Goal: Transaction & Acquisition: Purchase product/service

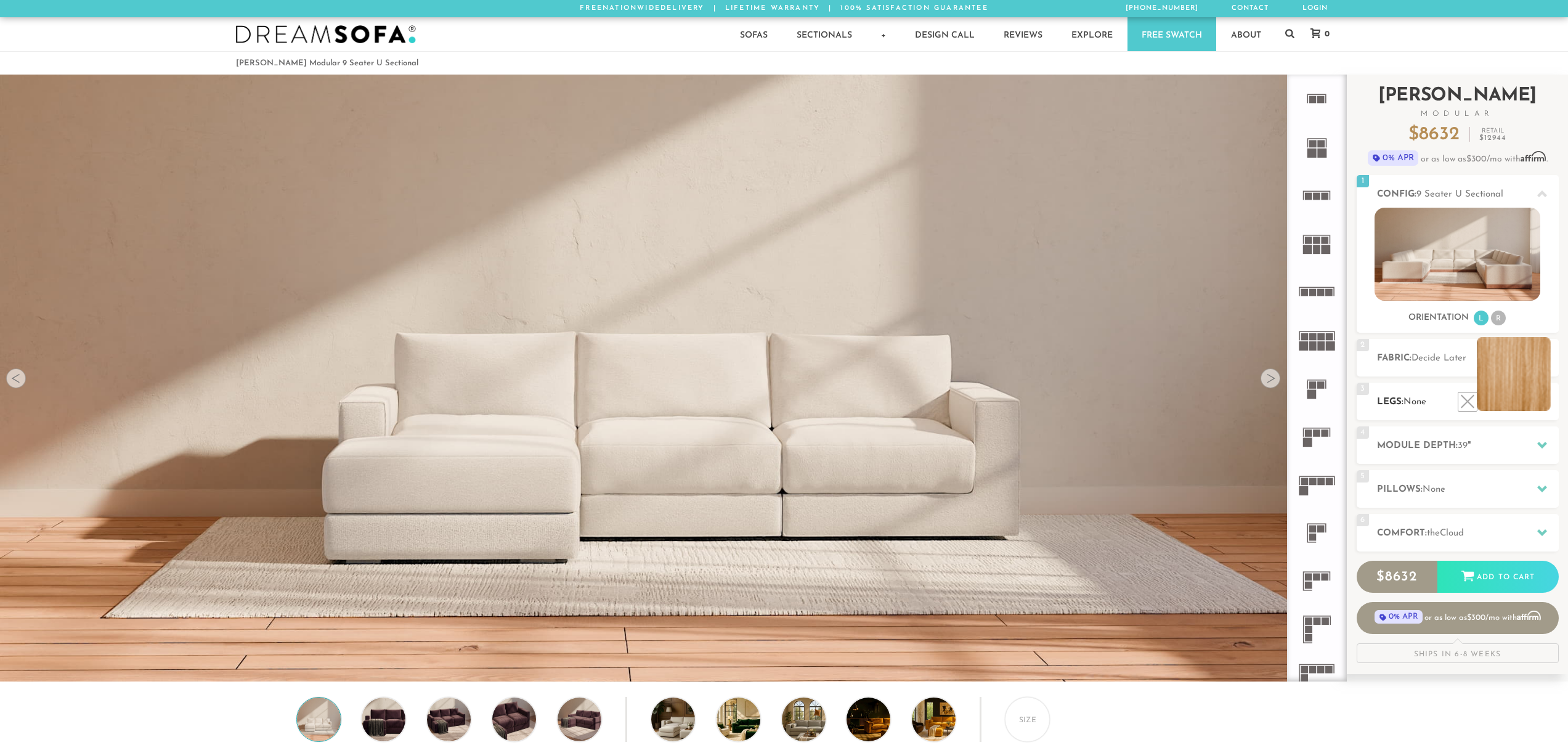
click at [1528, 402] on li at bounding box center [1514, 374] width 74 height 74
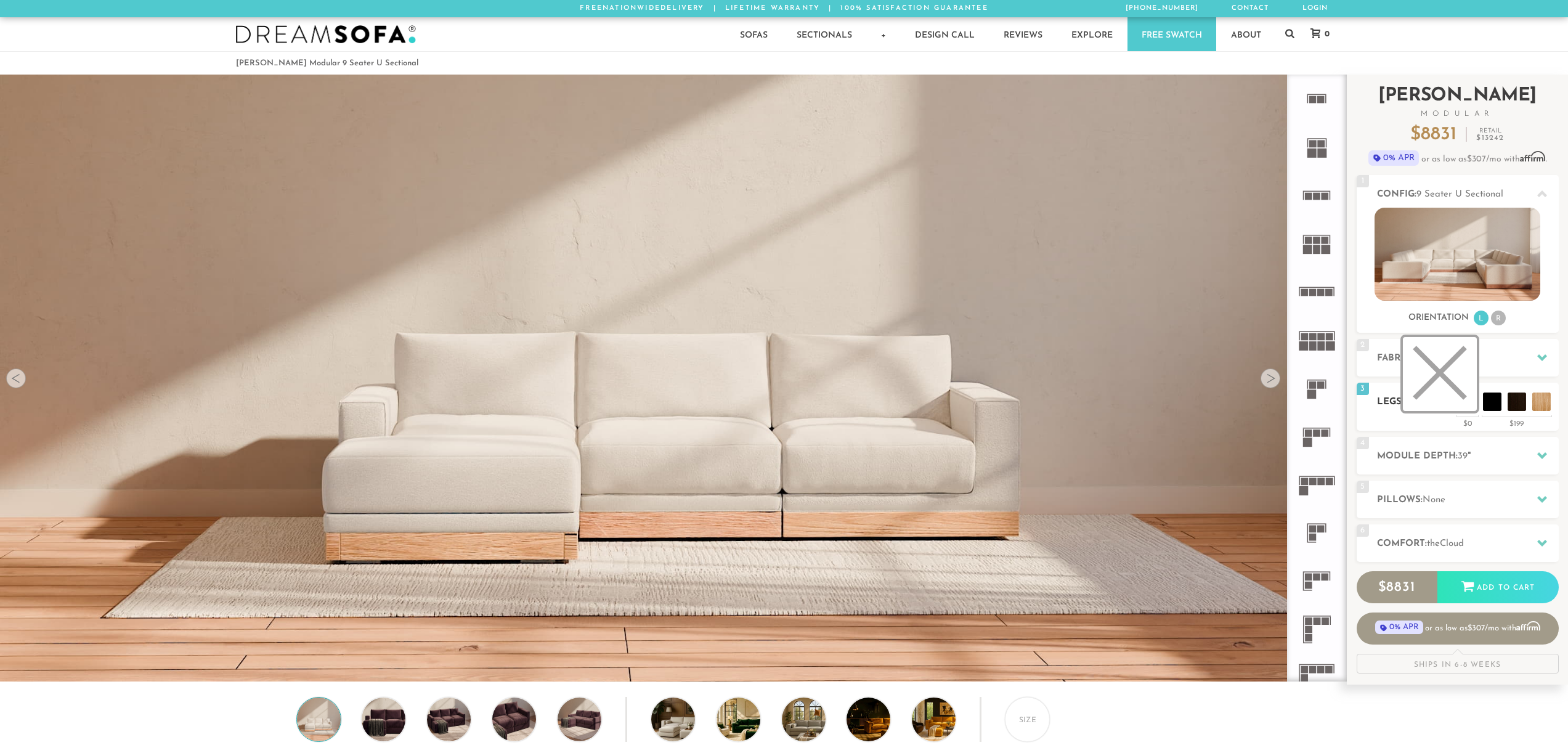
click at [1417, 406] on li at bounding box center [1439, 374] width 74 height 74
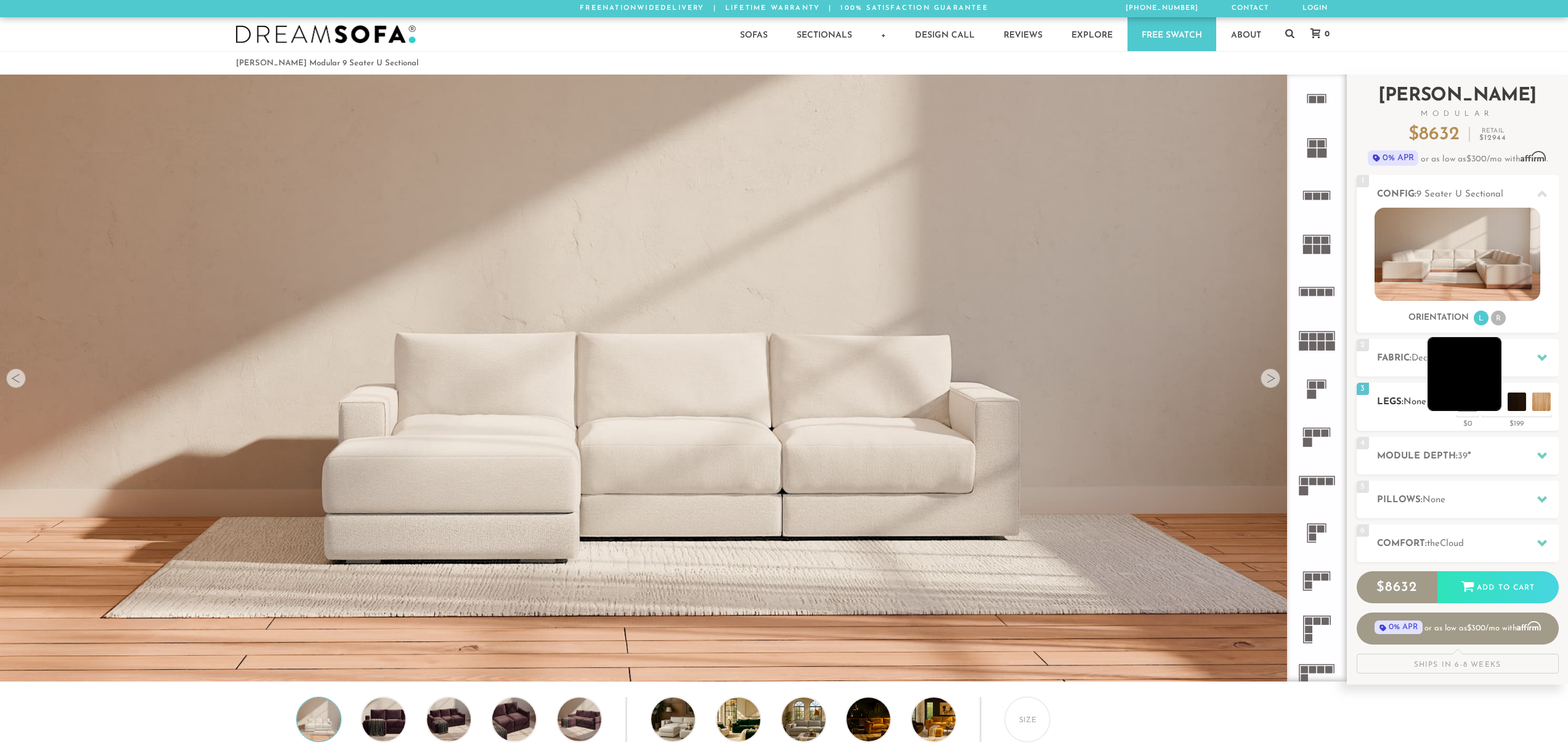
click at [1489, 406] on li at bounding box center [1464, 374] width 74 height 74
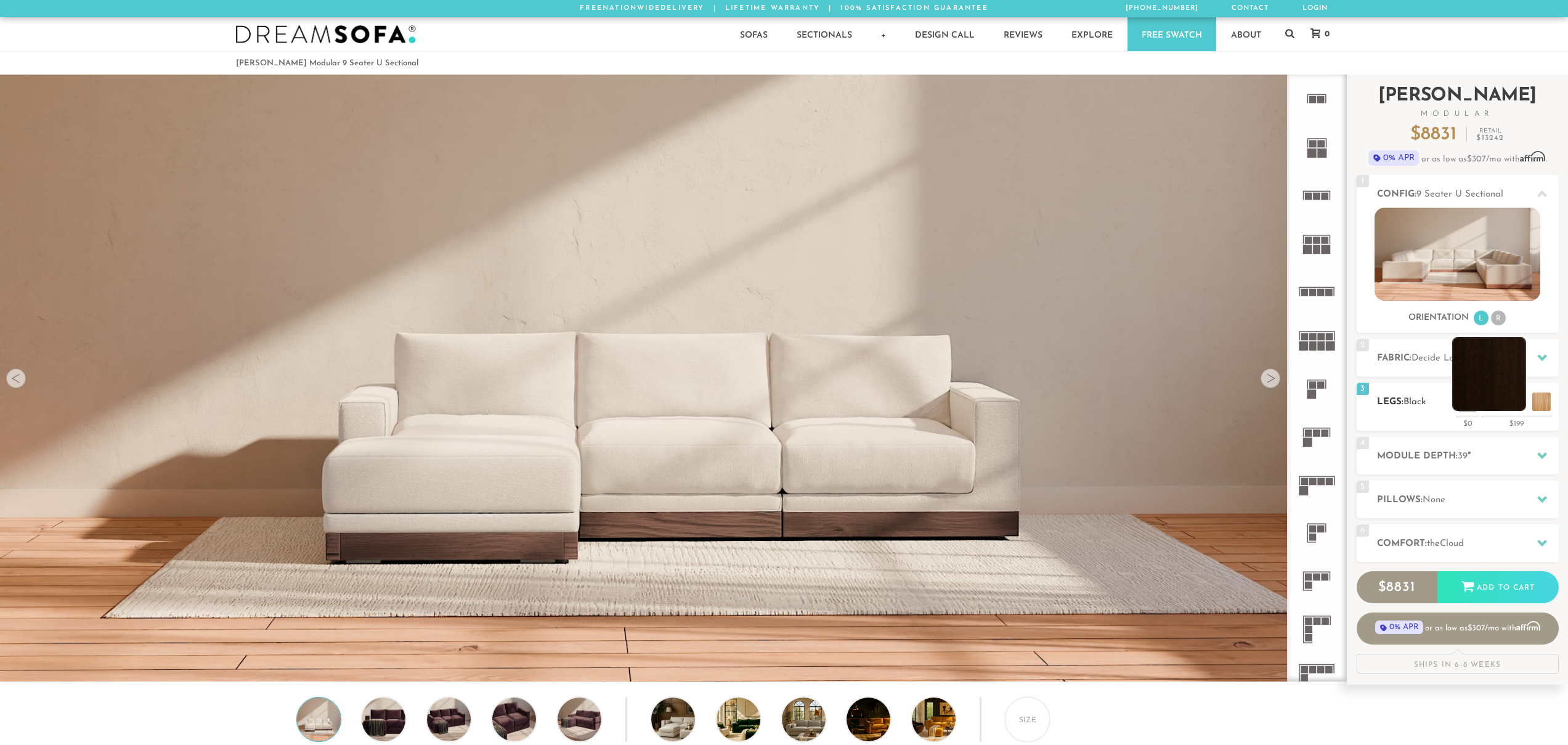
click at [1514, 402] on li at bounding box center [1489, 374] width 74 height 74
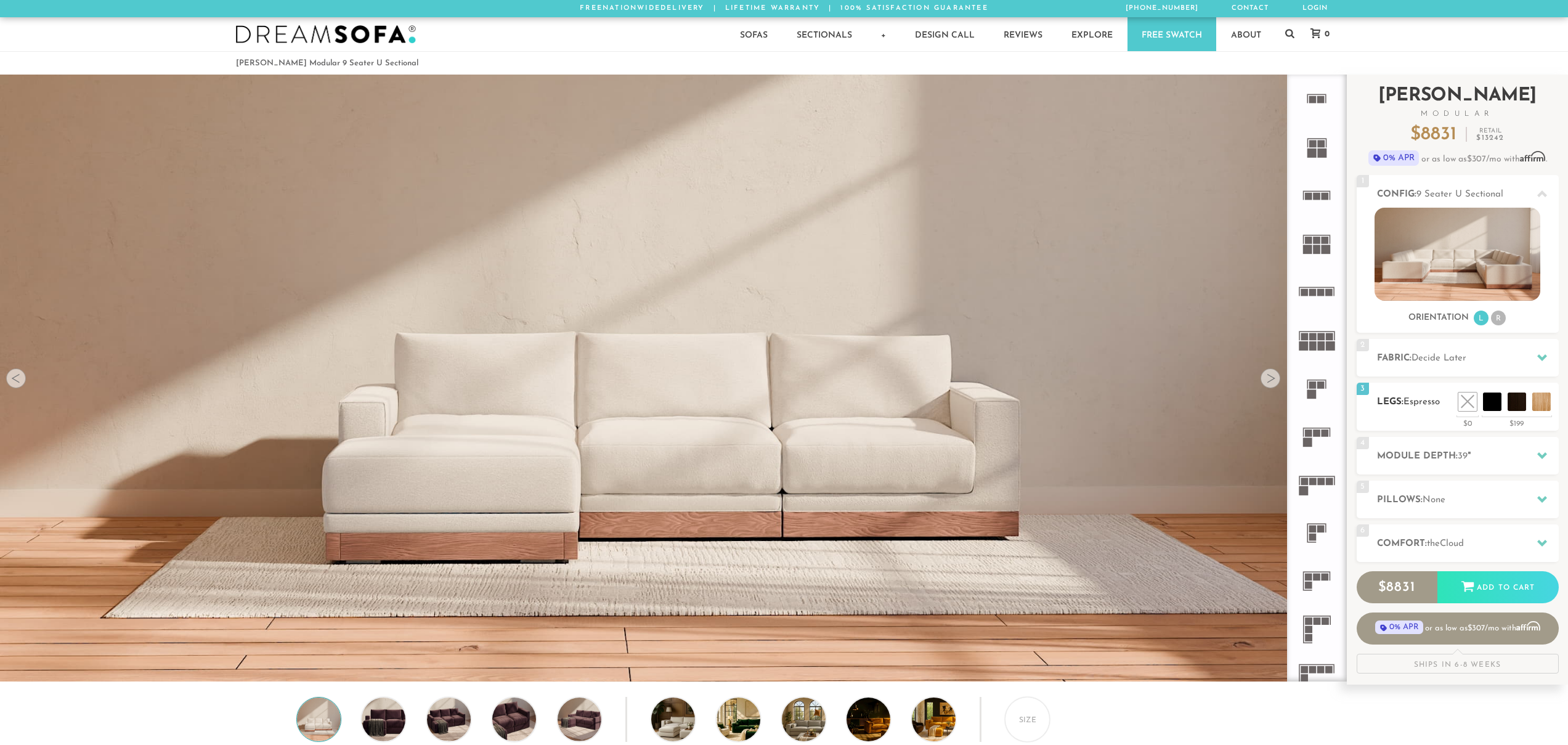
click at [1400, 407] on h2 "Legs: Espresso" at bounding box center [1468, 402] width 182 height 14
click at [1417, 365] on h2 "Fabric: Decide Later" at bounding box center [1468, 358] width 182 height 14
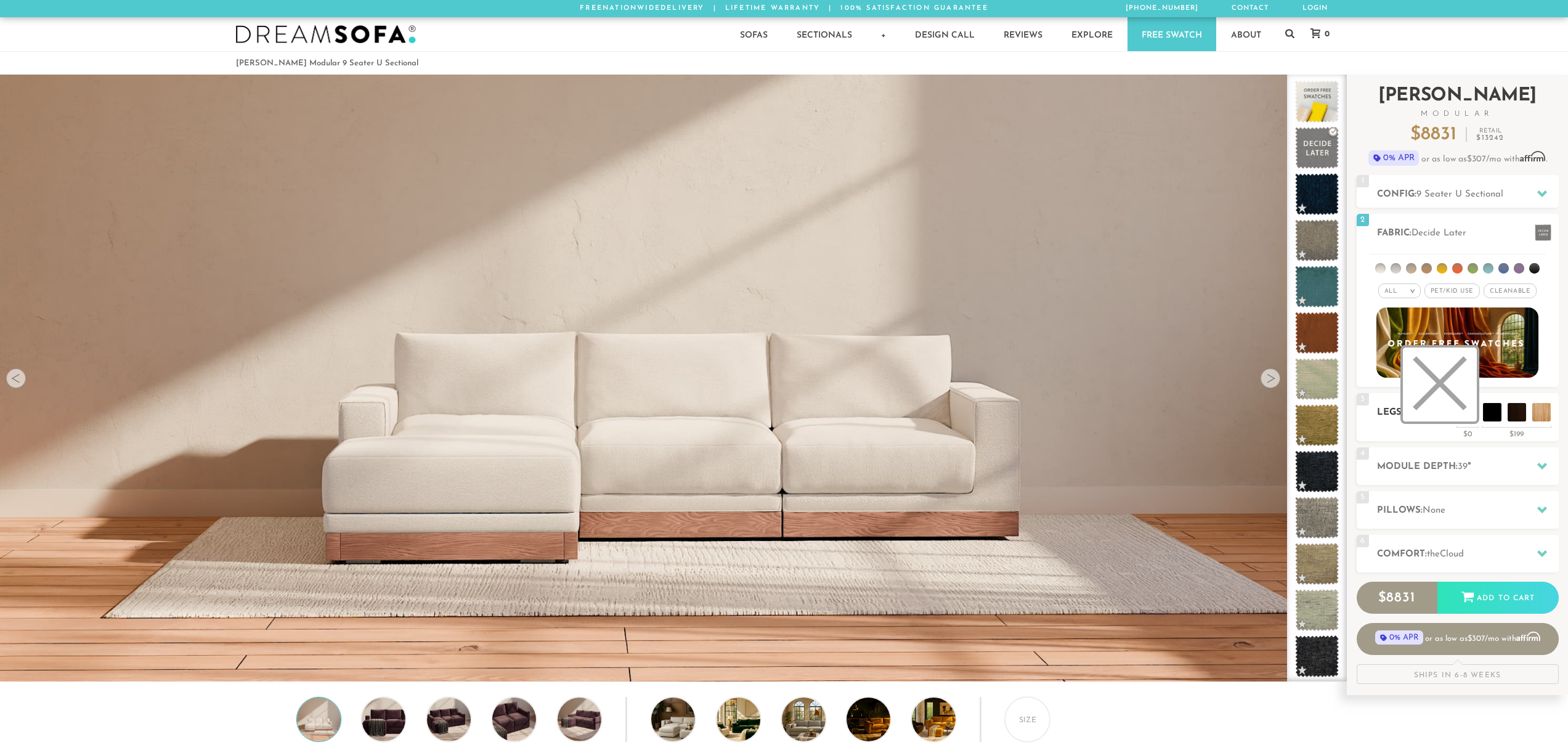
click at [1471, 413] on li at bounding box center [1439, 384] width 74 height 74
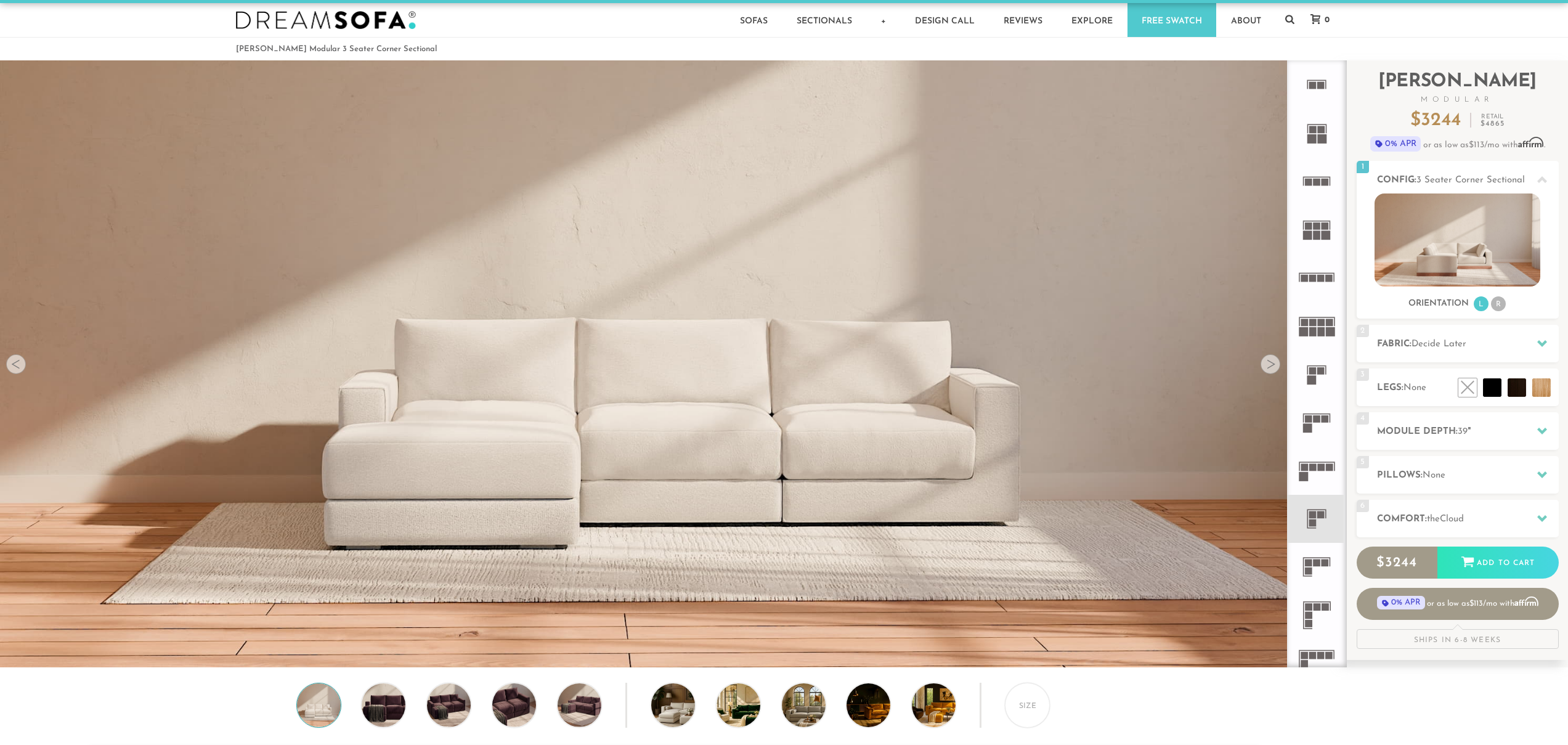
scroll to position [193, 0]
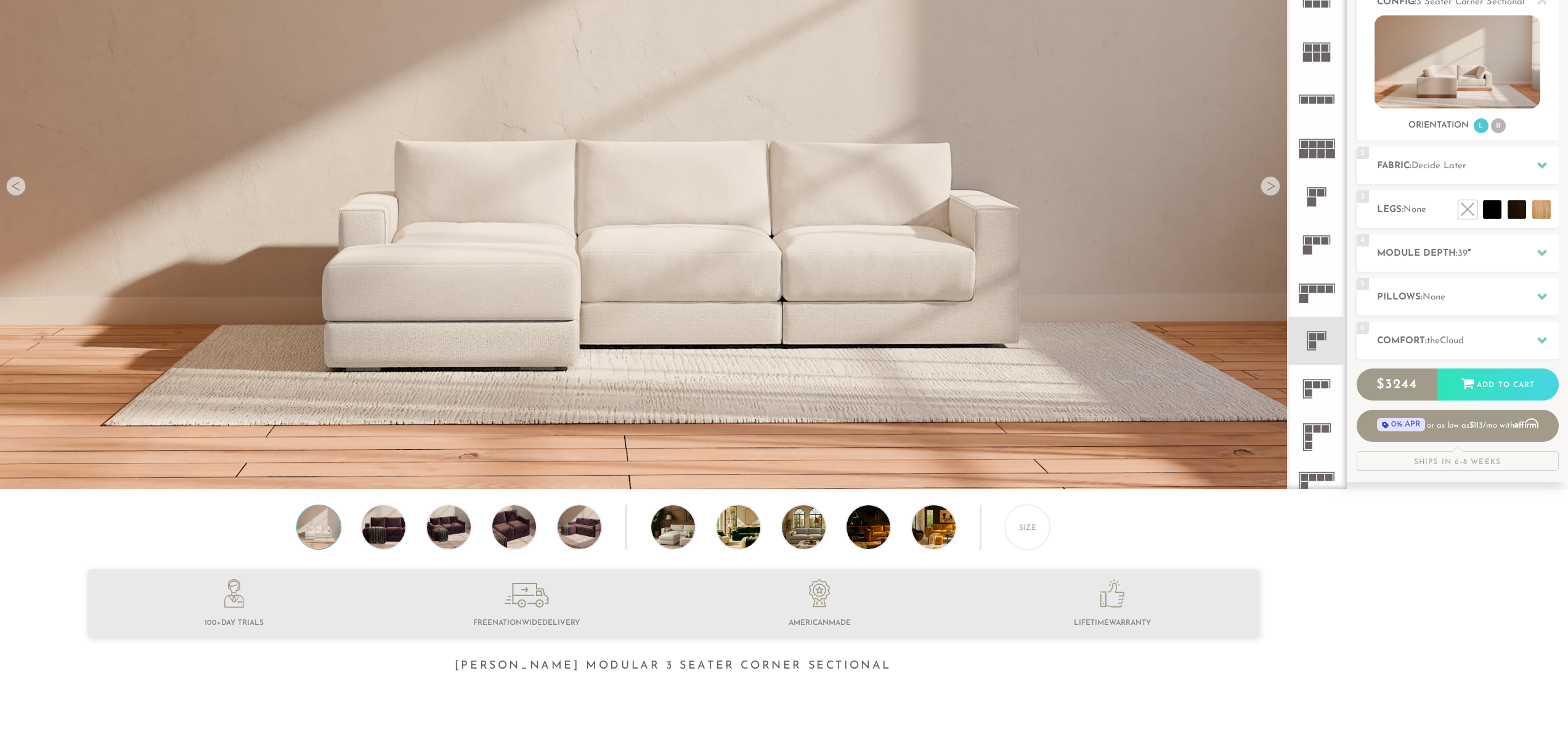
click at [1268, 188] on div at bounding box center [1271, 186] width 20 height 20
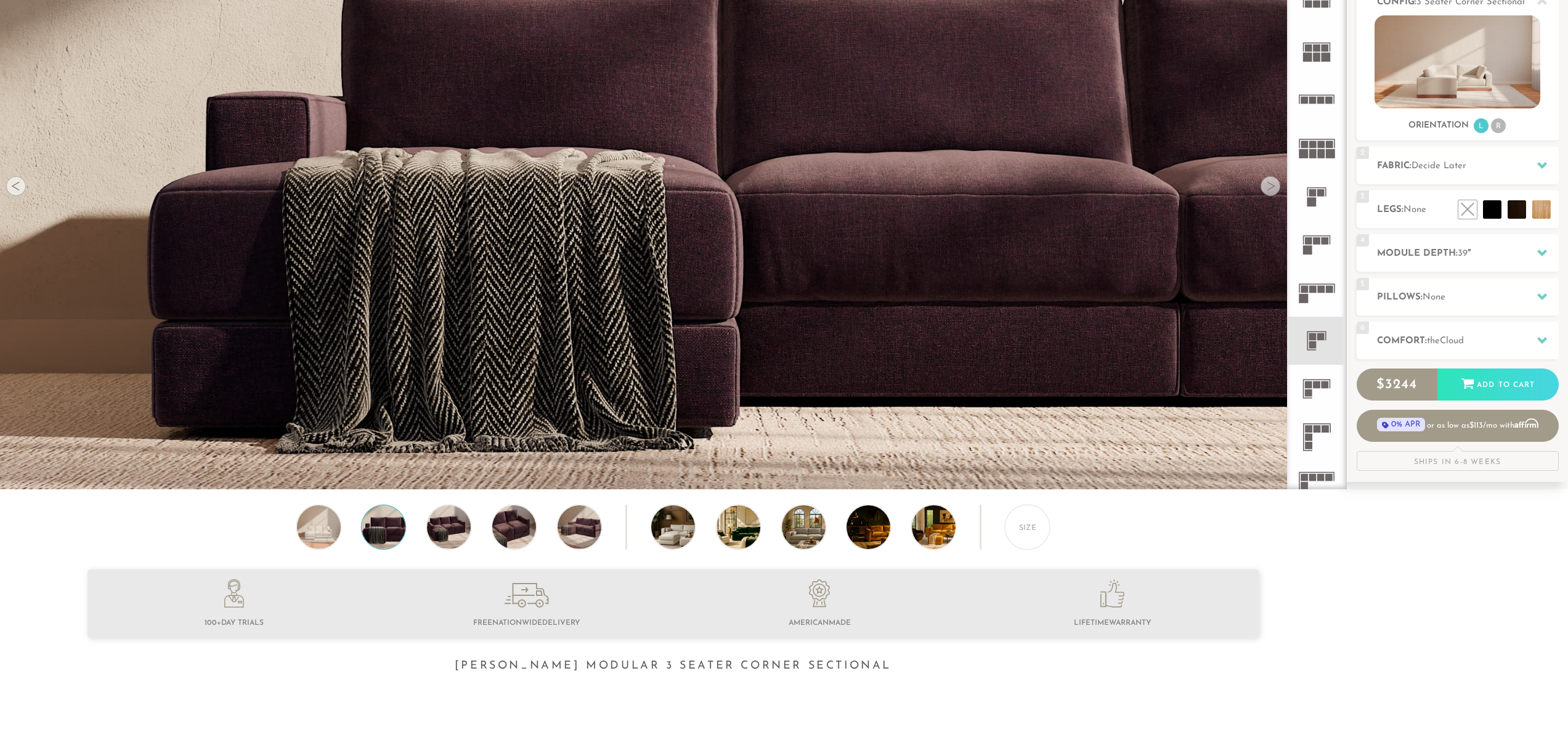
click at [1268, 188] on div at bounding box center [1271, 186] width 20 height 20
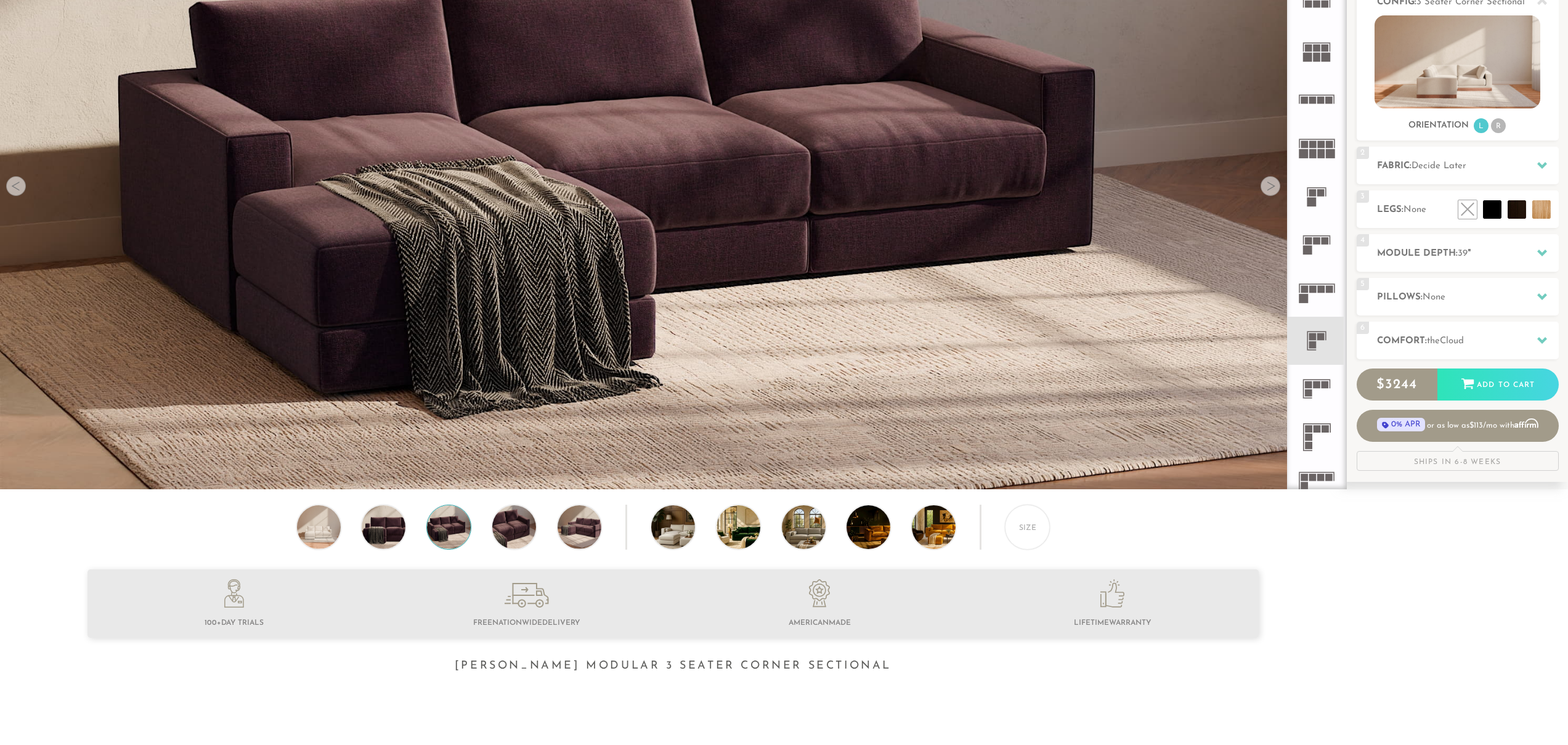
click at [1268, 188] on div at bounding box center [1271, 186] width 20 height 20
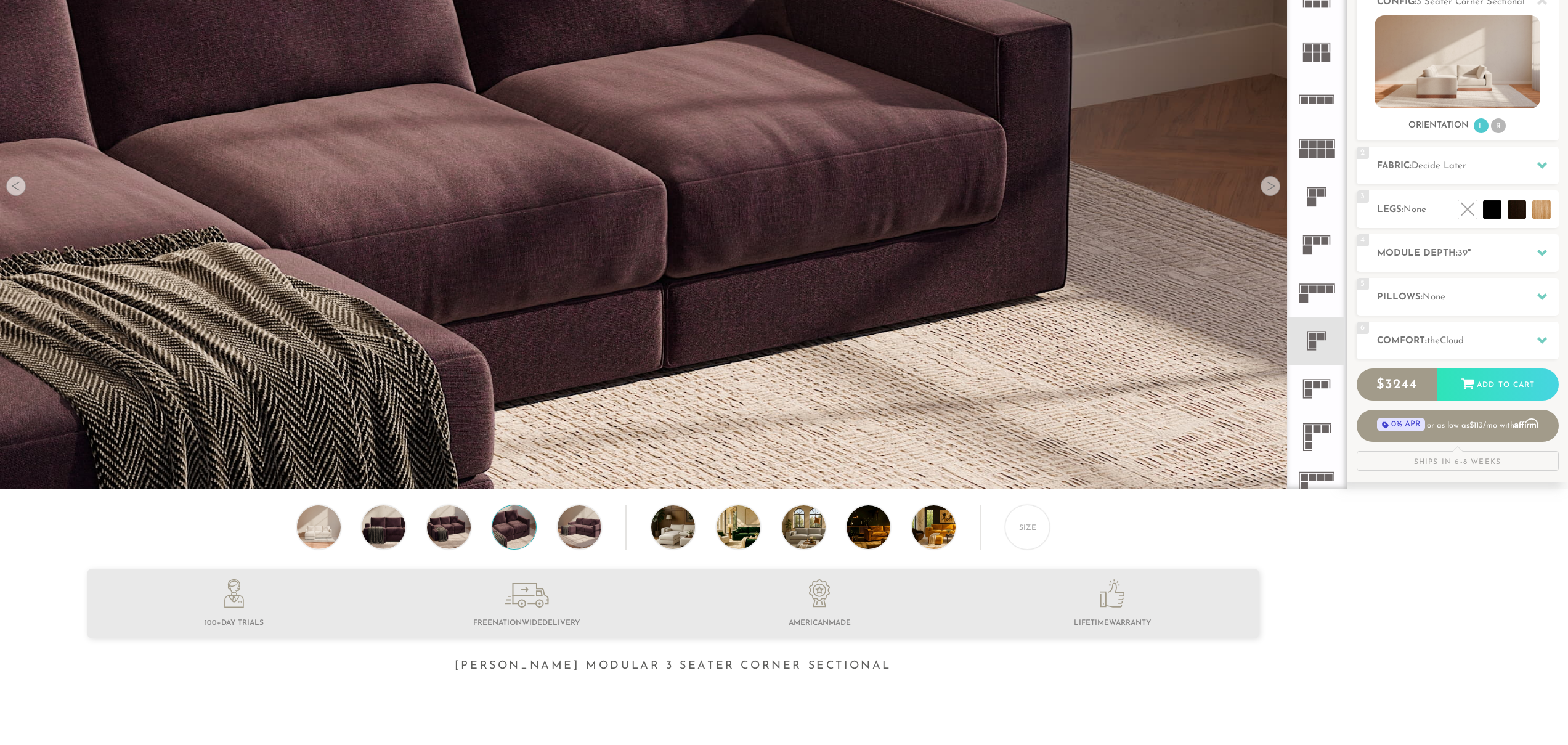
click at [1268, 188] on div at bounding box center [1271, 186] width 20 height 20
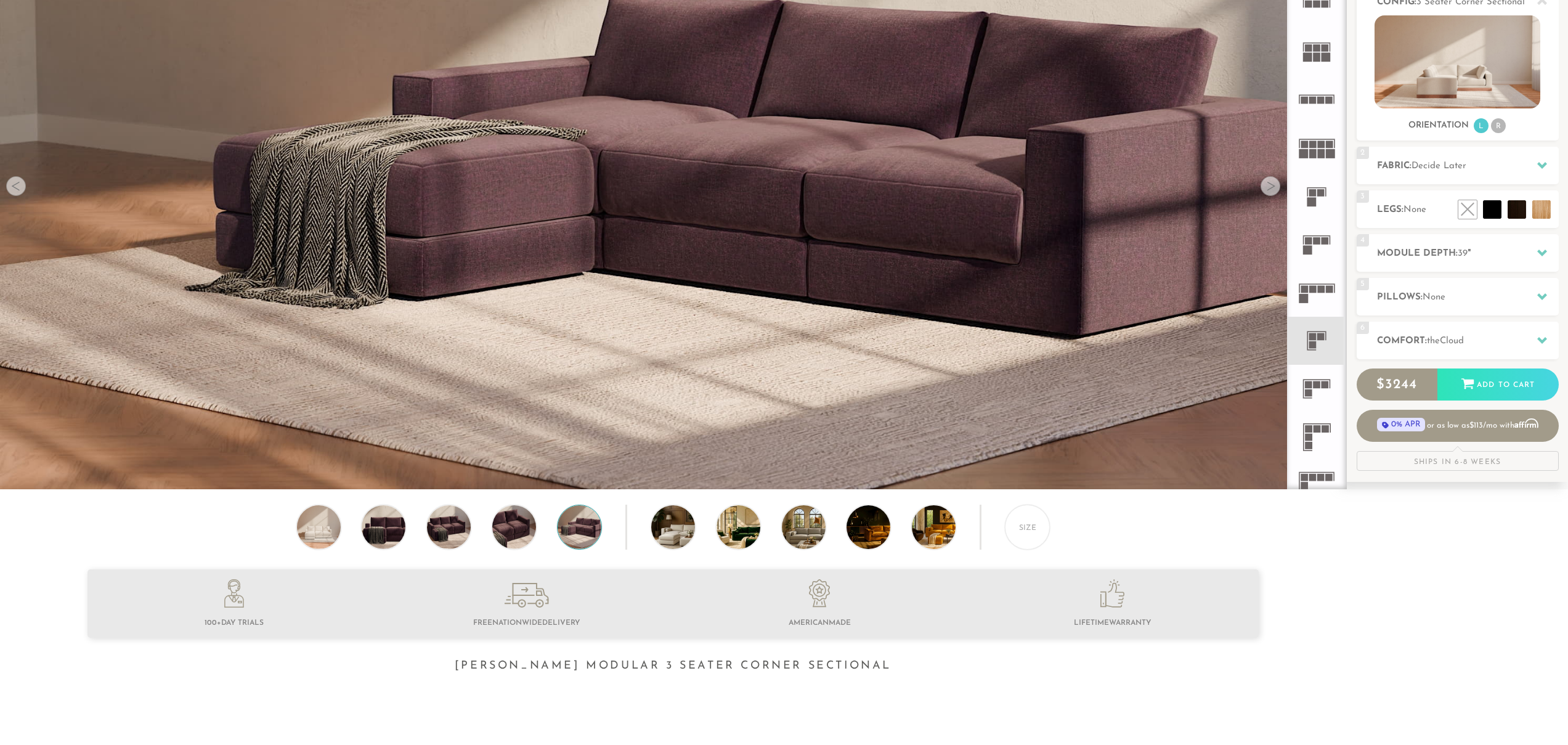
click at [1268, 188] on div at bounding box center [1271, 186] width 20 height 20
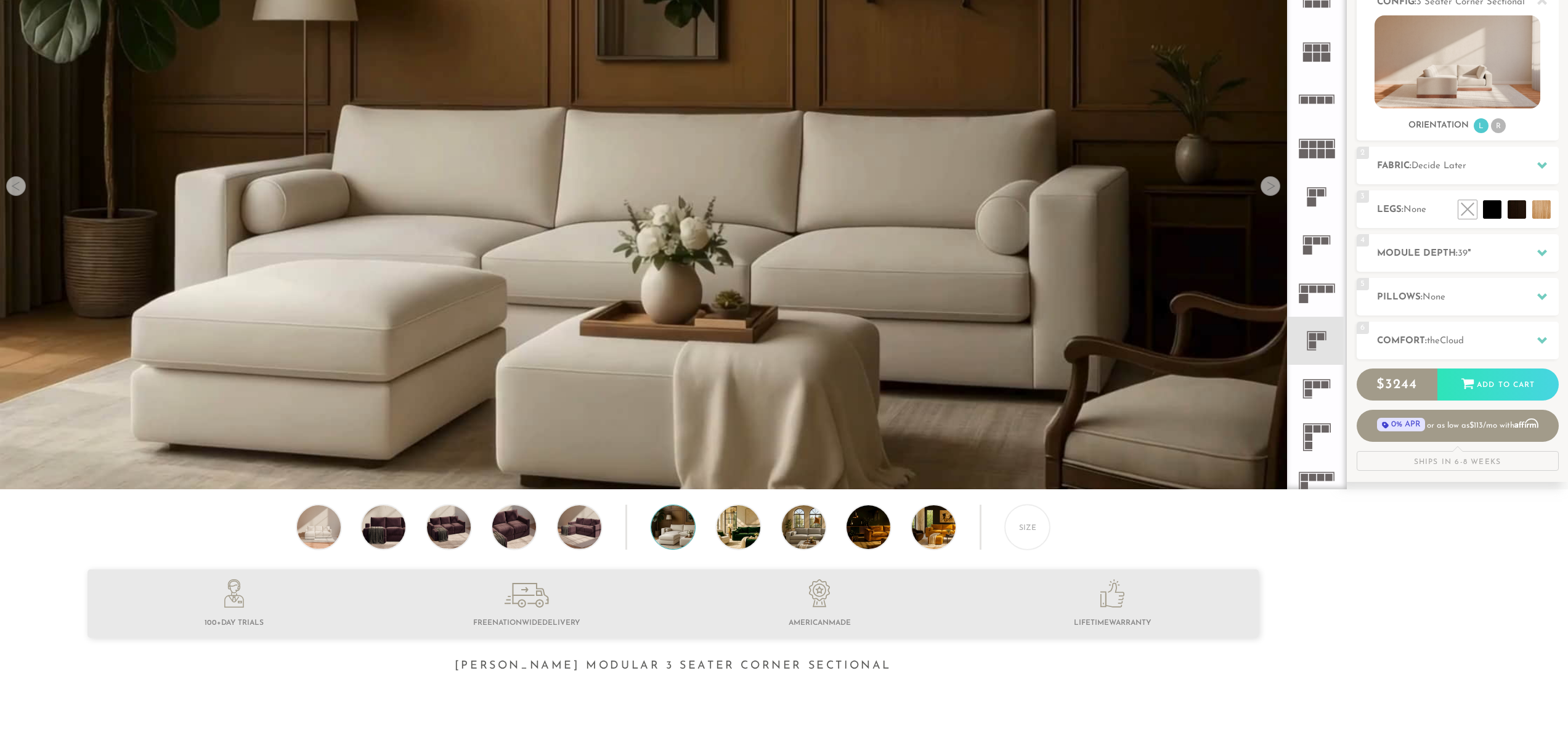
click at [1268, 188] on div at bounding box center [1271, 186] width 20 height 20
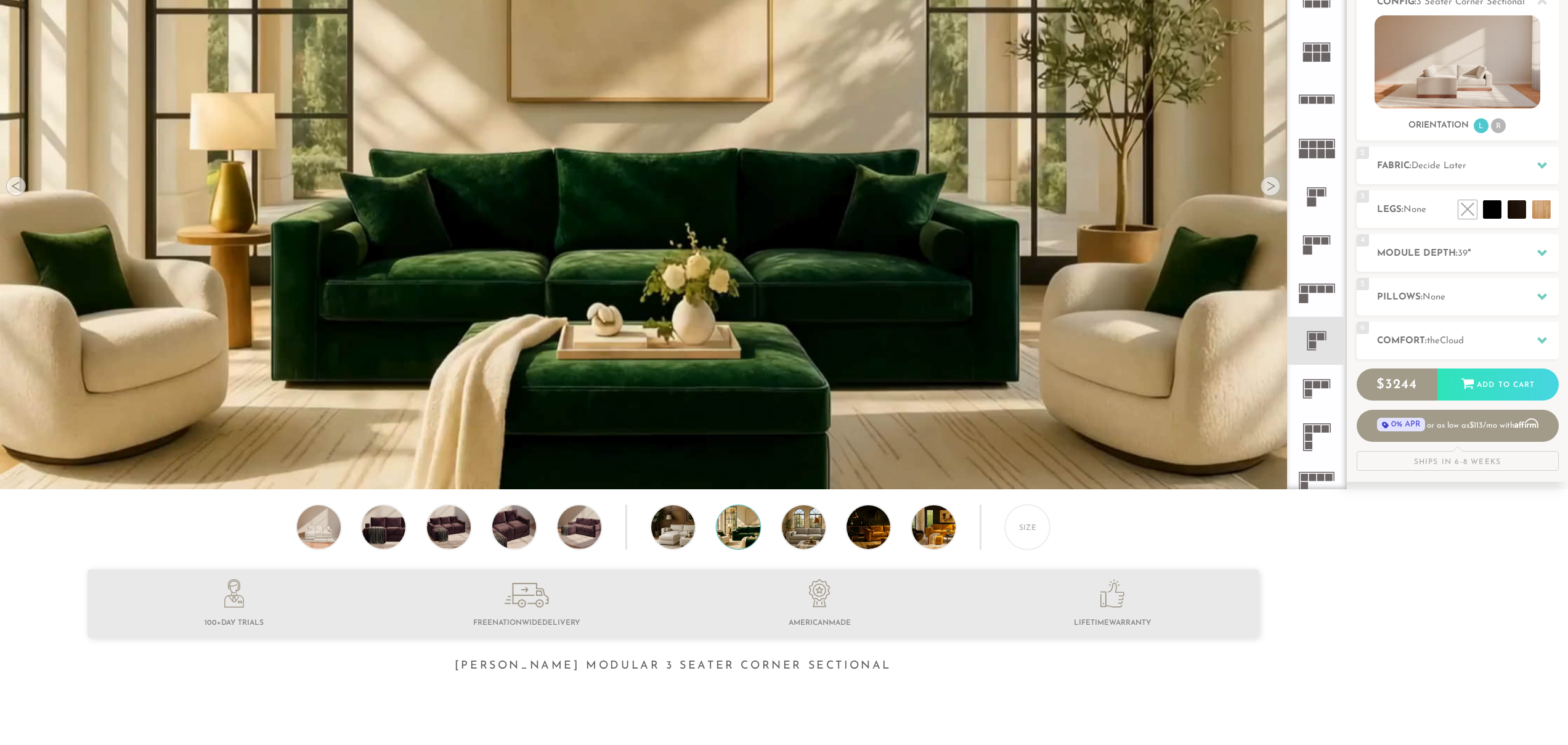
click at [1268, 188] on div at bounding box center [1271, 186] width 20 height 20
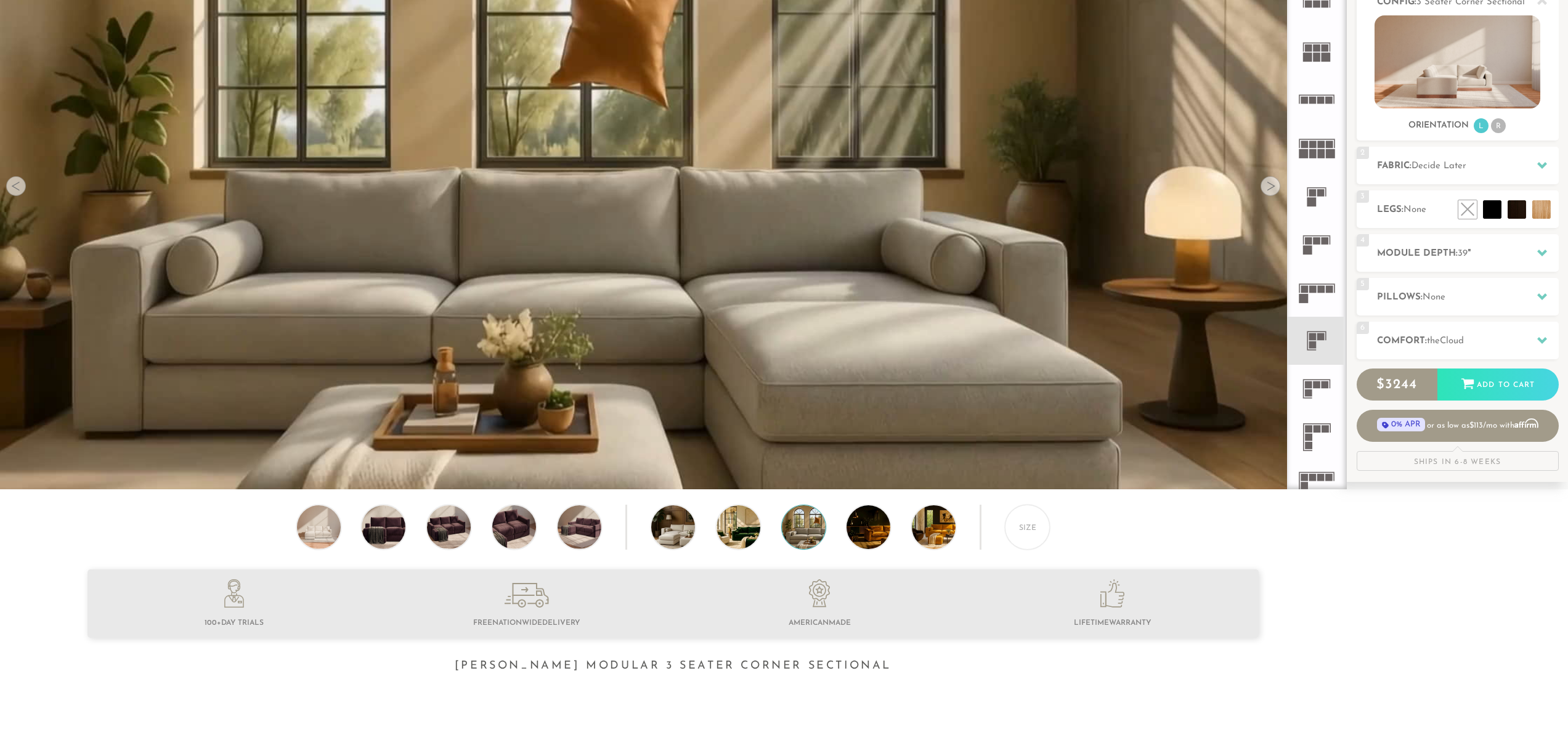
click at [1268, 188] on div at bounding box center [1271, 186] width 20 height 20
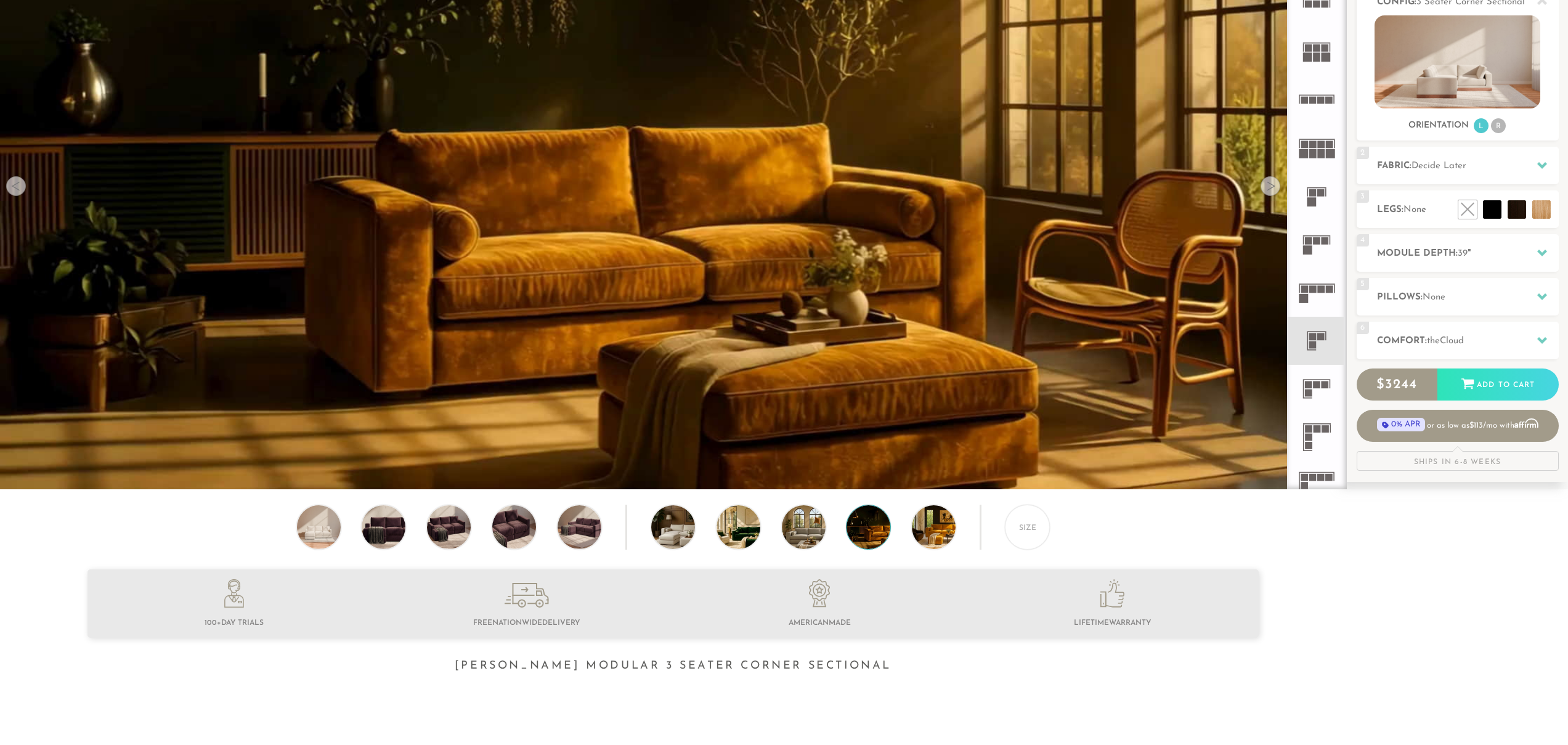
click at [1268, 188] on div at bounding box center [1271, 186] width 20 height 20
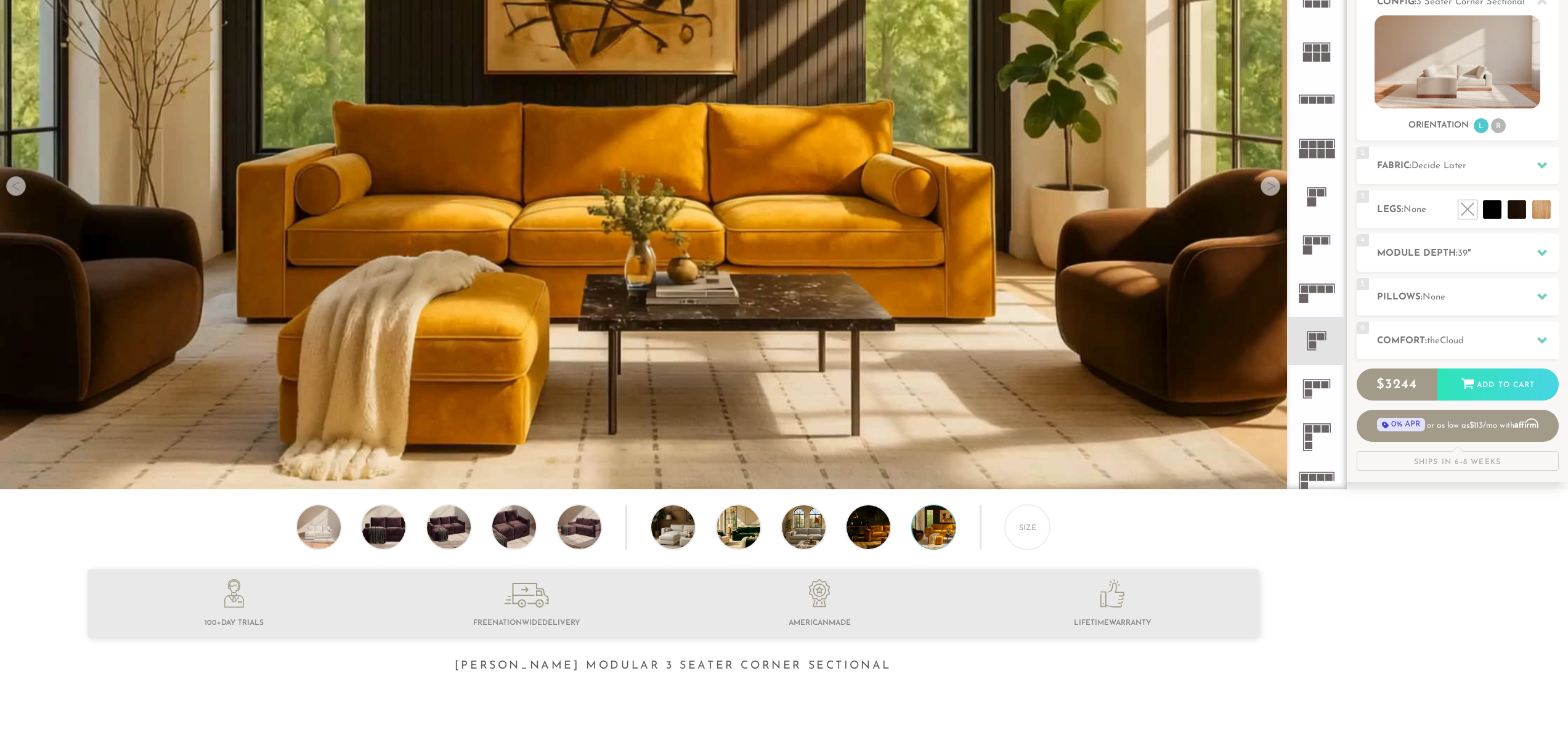
click at [1268, 188] on div at bounding box center [1271, 186] width 20 height 20
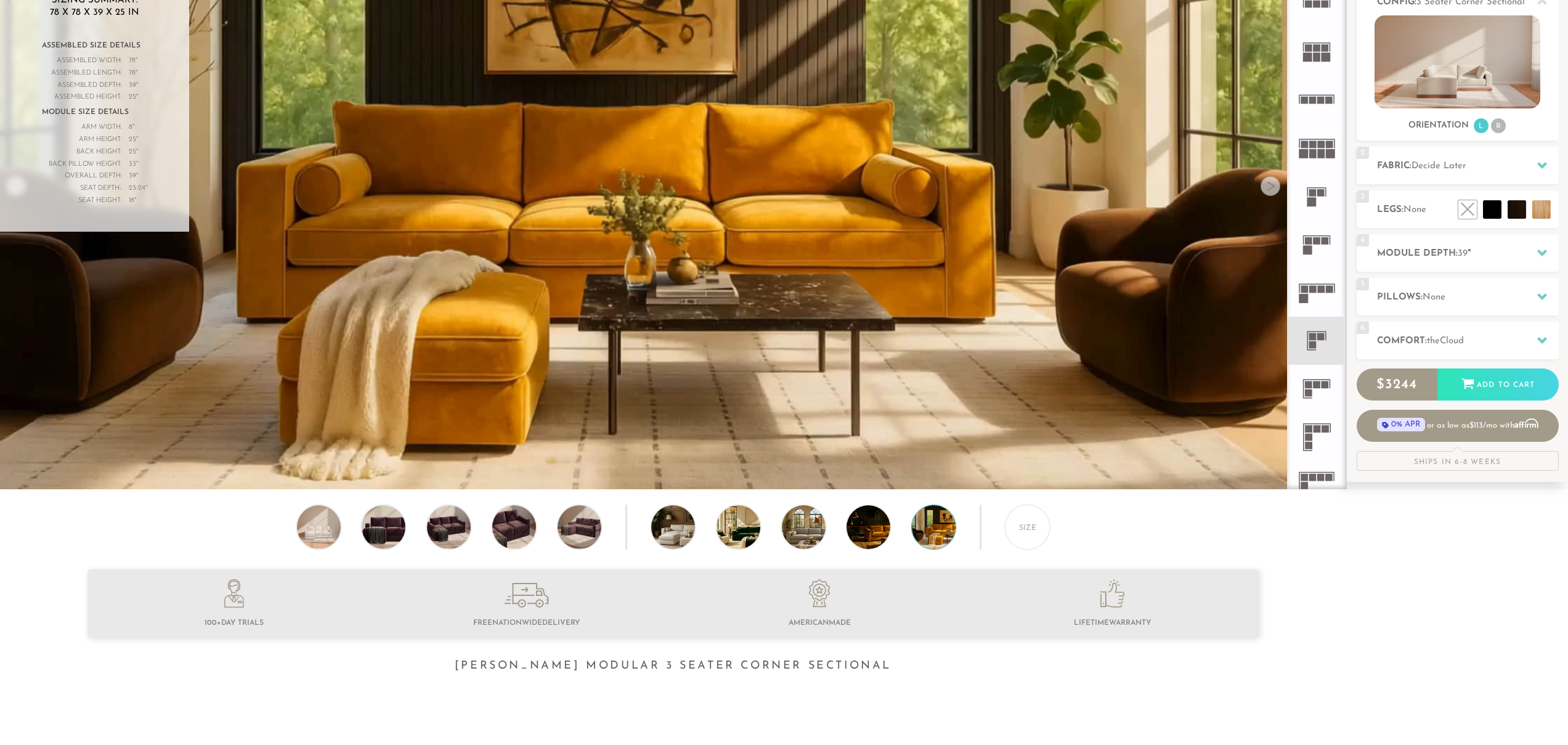
click at [1268, 188] on div at bounding box center [1271, 186] width 20 height 20
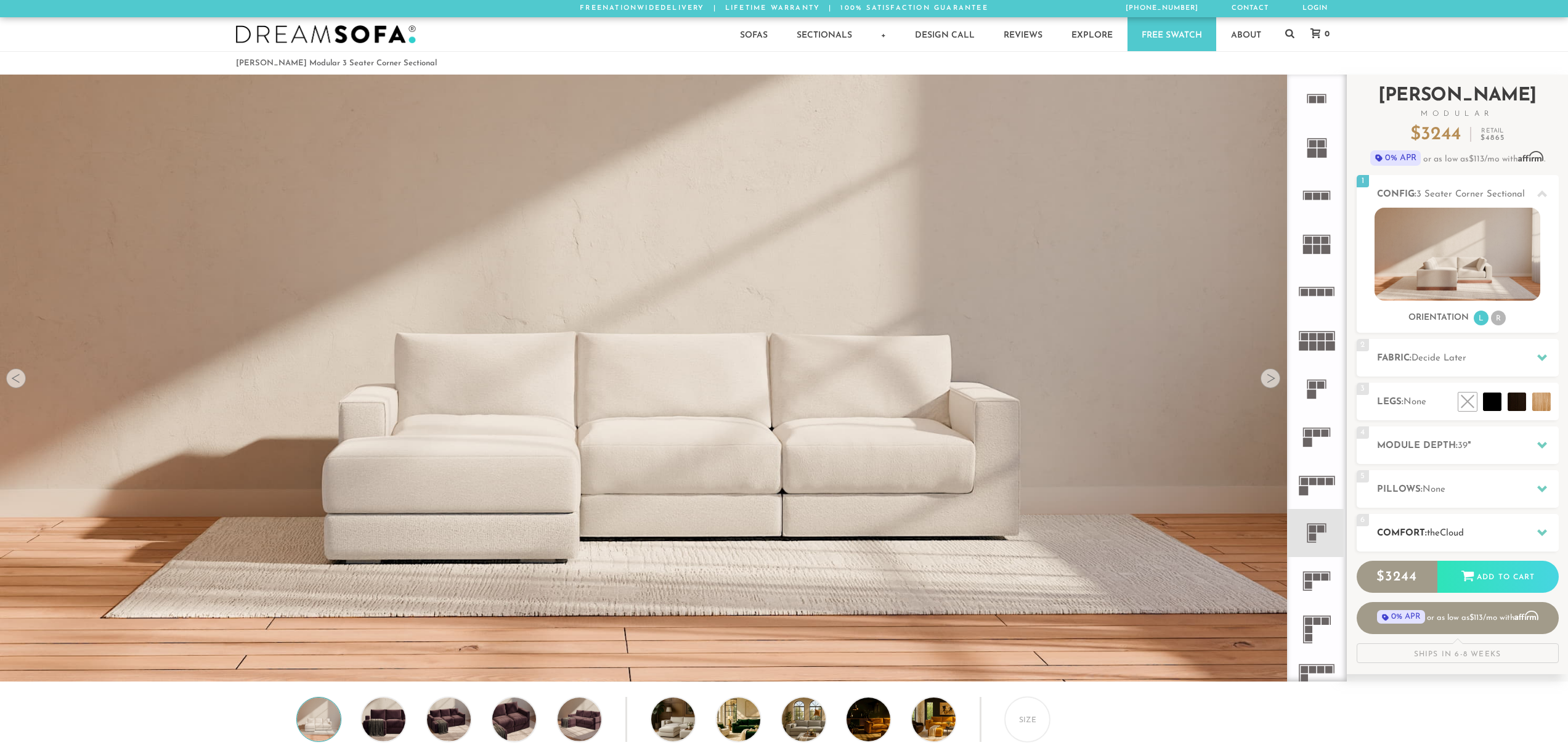
click at [1385, 527] on h2 "Comfort: the Cloud" at bounding box center [1468, 533] width 182 height 14
